Goal: Task Accomplishment & Management: Manage account settings

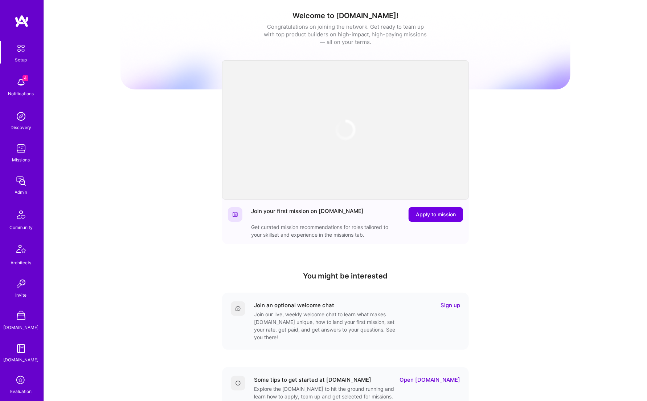
scroll to position [122, 0]
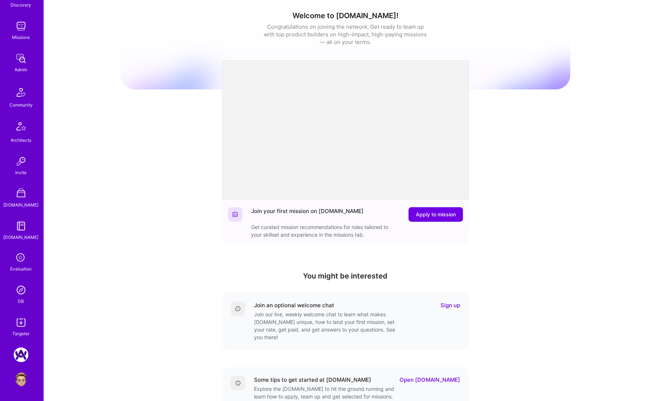
click at [17, 320] on img at bounding box center [21, 322] width 15 height 15
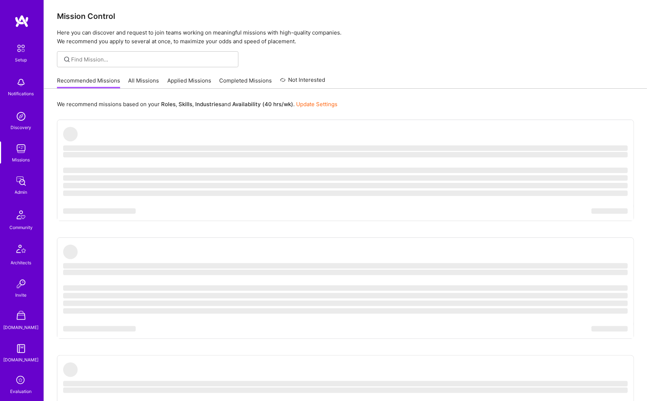
scroll to position [122, 0]
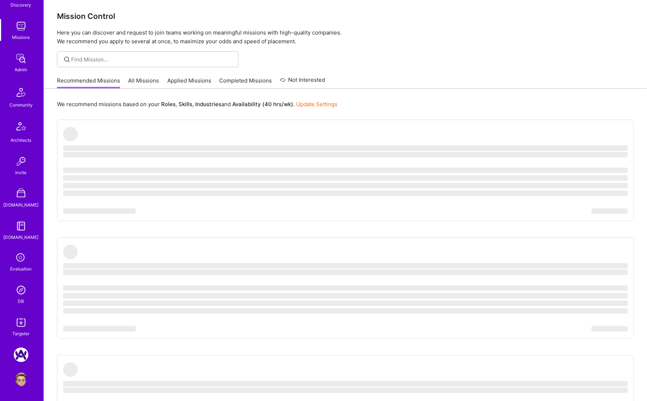
click at [20, 289] on img at bounding box center [21, 290] width 15 height 15
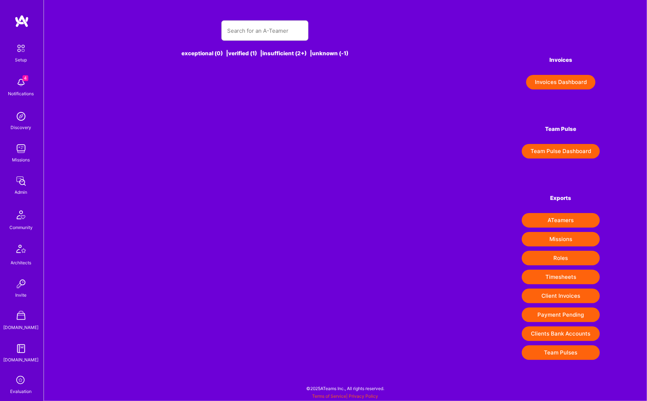
scroll to position [0, 0]
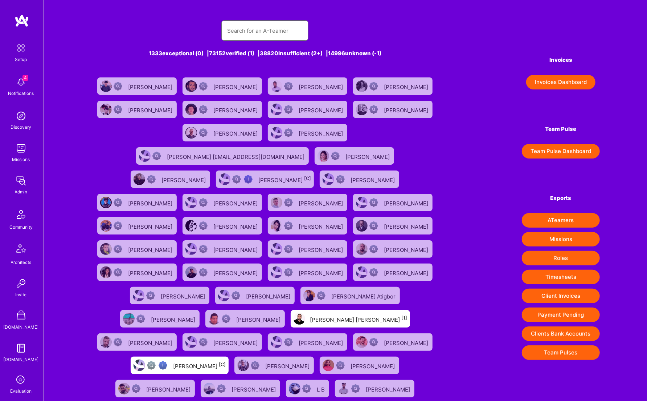
click at [246, 26] on input "text" at bounding box center [265, 30] width 76 height 19
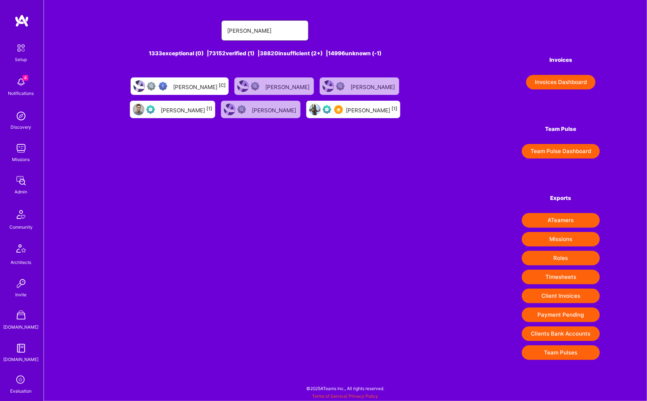
type input "luis montoya"
click at [346, 111] on div "Luis Montoya [1]" at bounding box center [372, 109] width 52 height 9
click at [212, 105] on div "Luis Montoya [1]" at bounding box center [187, 109] width 52 height 9
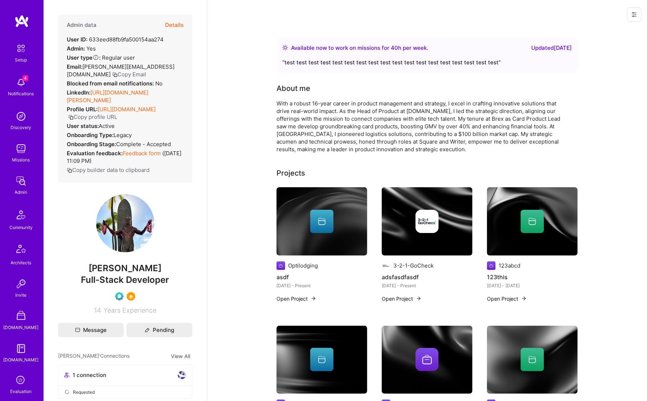
click at [635, 14] on icon at bounding box center [635, 14] width 4 height 1
click at [613, 32] on button "Login as [PERSON_NAME]" at bounding box center [603, 31] width 77 height 19
